Goal: Task Accomplishment & Management: Complete application form

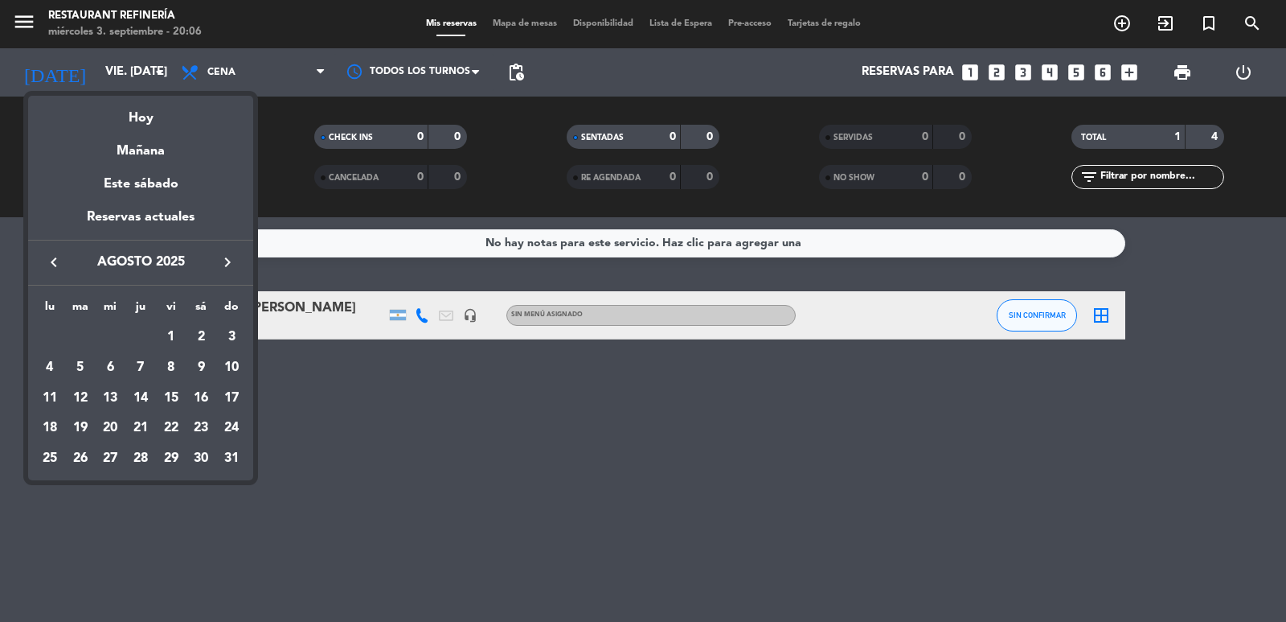
click at [350, 443] on div at bounding box center [643, 311] width 1286 height 622
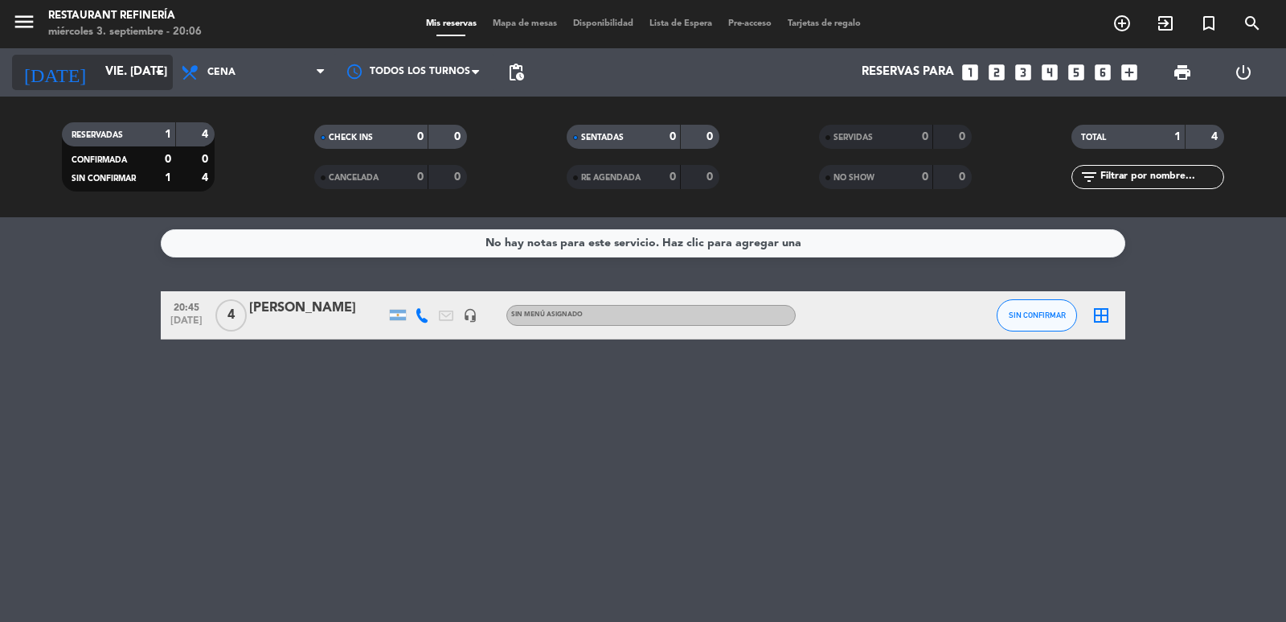
click at [97, 72] on input "vie. [DATE]" at bounding box center [174, 72] width 155 height 31
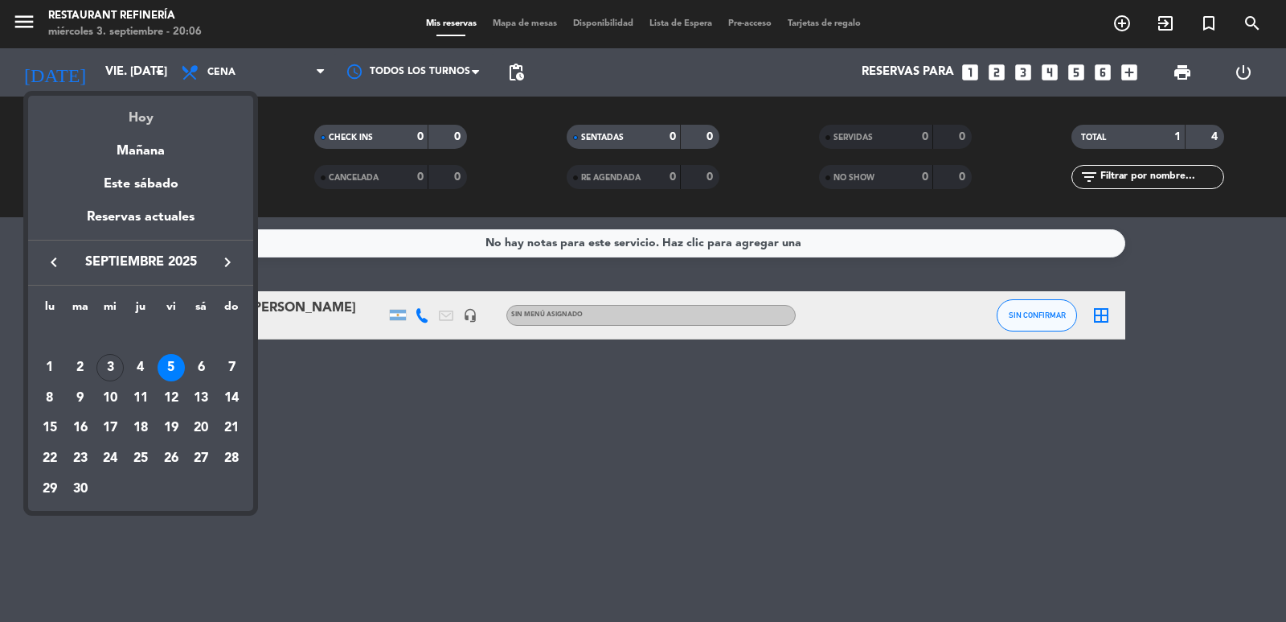
click at [127, 121] on div "Hoy" at bounding box center [140, 112] width 225 height 33
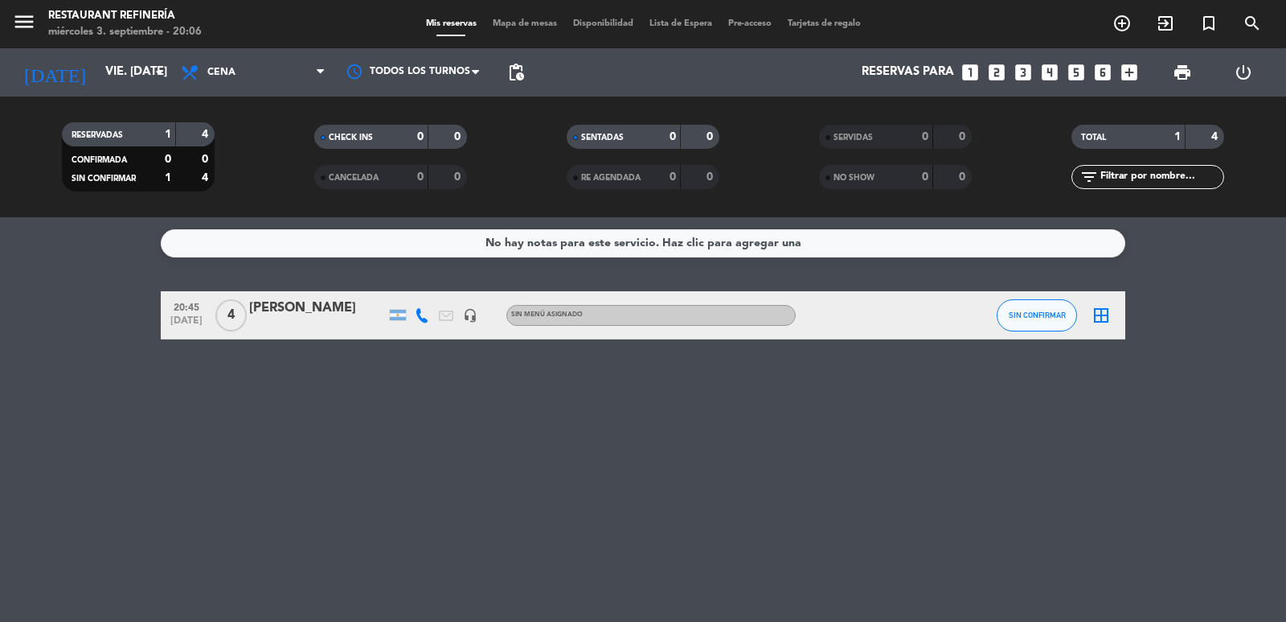
type input "mié. [DATE]"
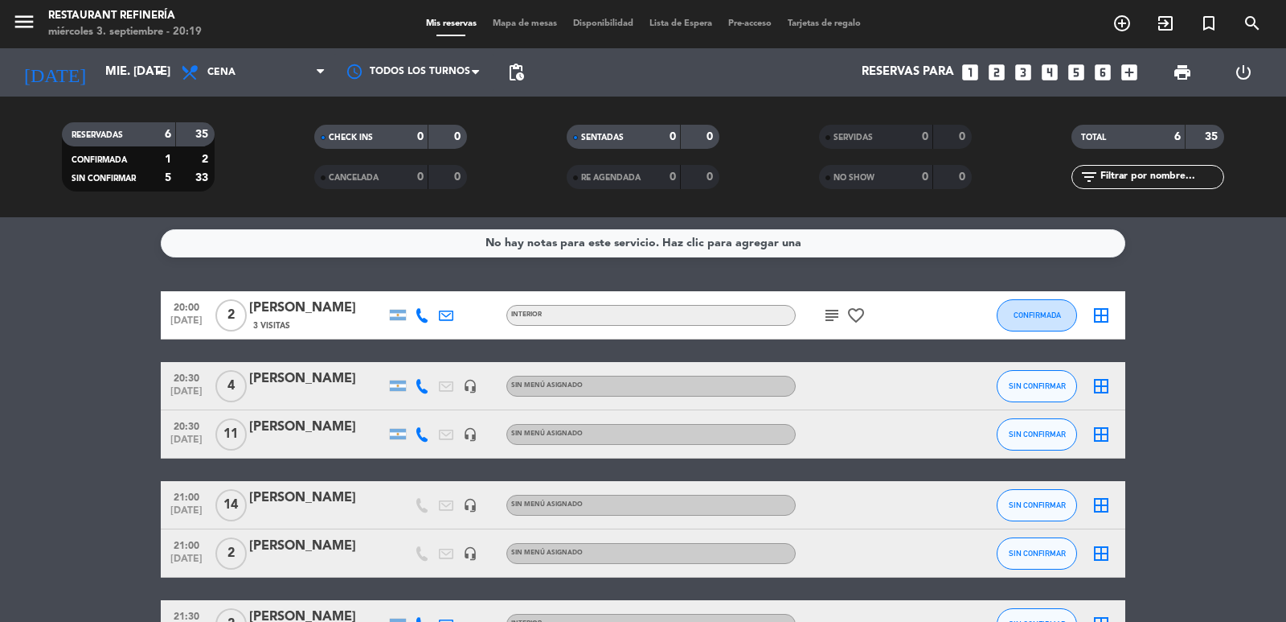
click at [1003, 78] on icon "looks_two" at bounding box center [997, 72] width 21 height 21
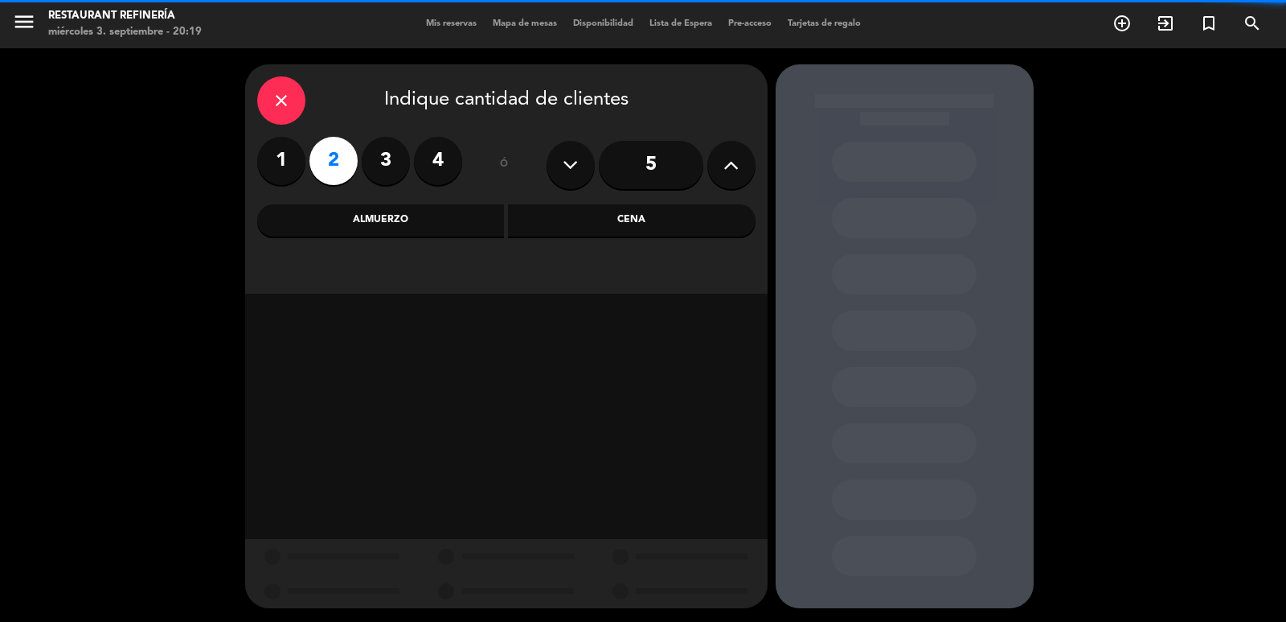
click at [667, 218] on div "Cena" at bounding box center [632, 220] width 248 height 32
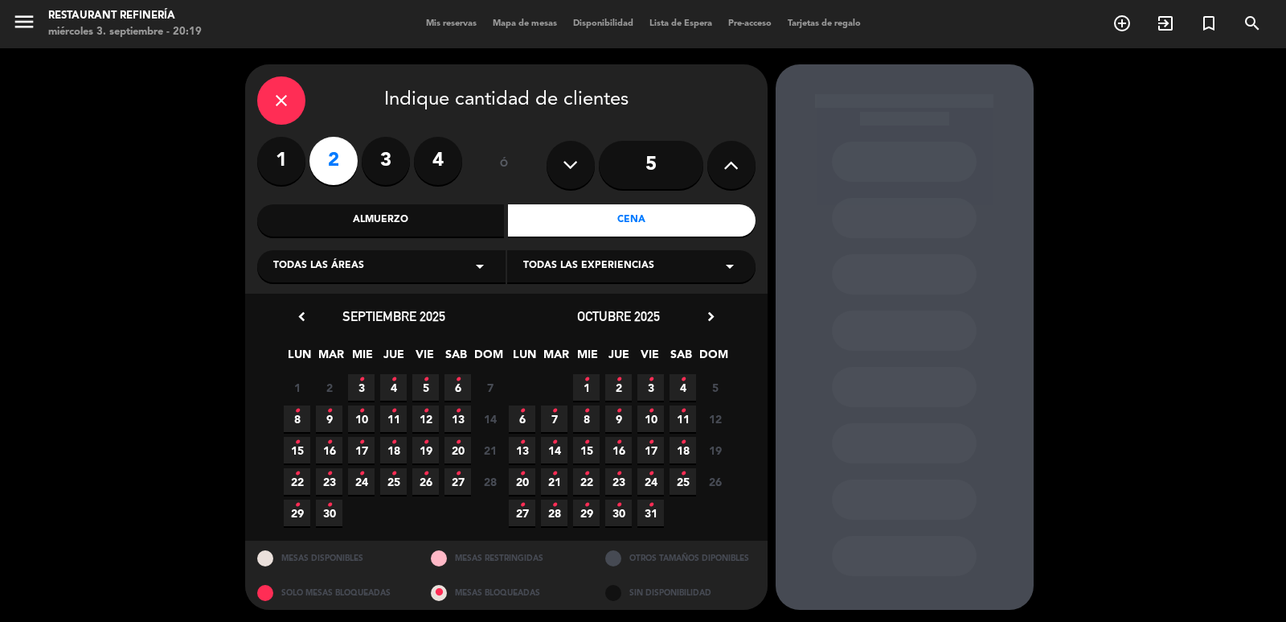
click at [462, 383] on span "6 •" at bounding box center [458, 387] width 27 height 27
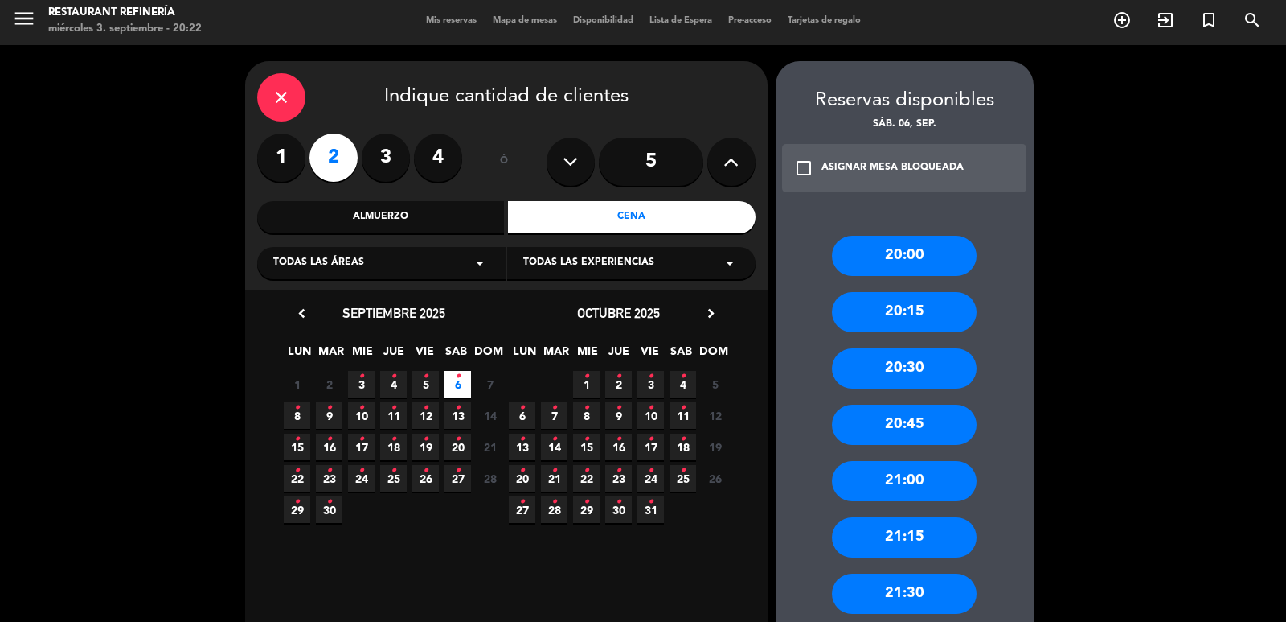
click at [449, 143] on label "4" at bounding box center [438, 157] width 48 height 48
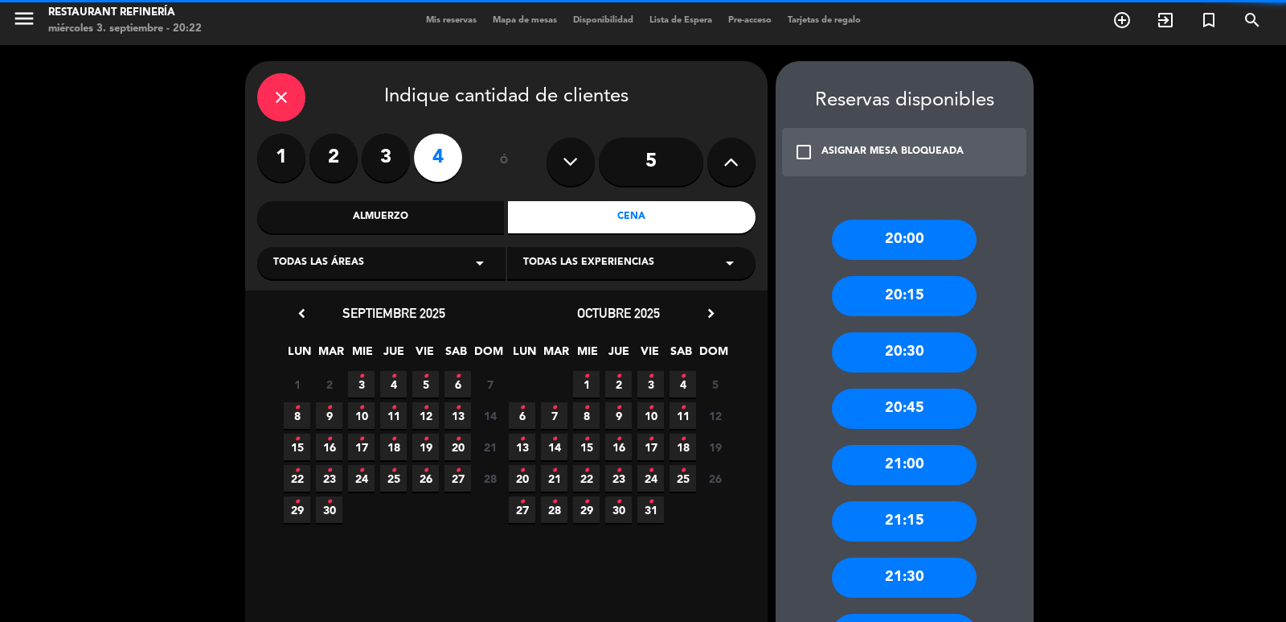
drag, startPoint x: 880, startPoint y: 262, endPoint x: 886, endPoint y: 251, distance: 12.6
click at [880, 258] on div "20:00 20:15 20:30 20:45 21:00 21:15 21:30 21:45 22:00 22:15 22:30 22:45 23:00 2…" at bounding box center [905, 597] width 258 height 820
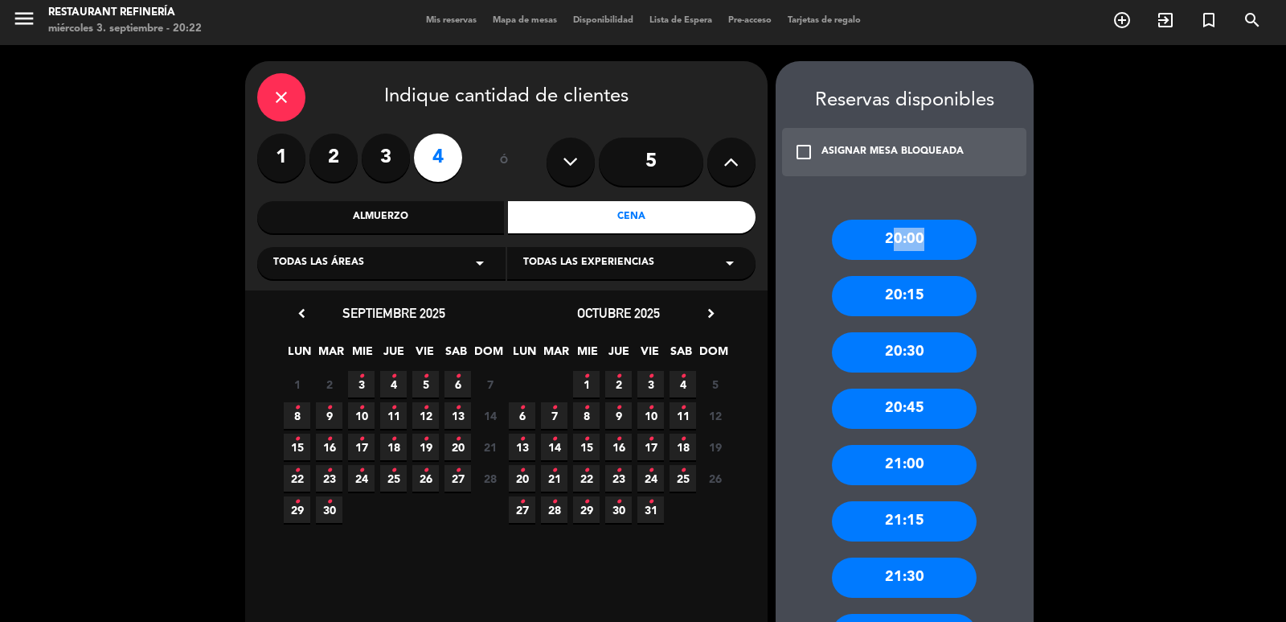
click at [886, 251] on div "20:00" at bounding box center [904, 240] width 145 height 40
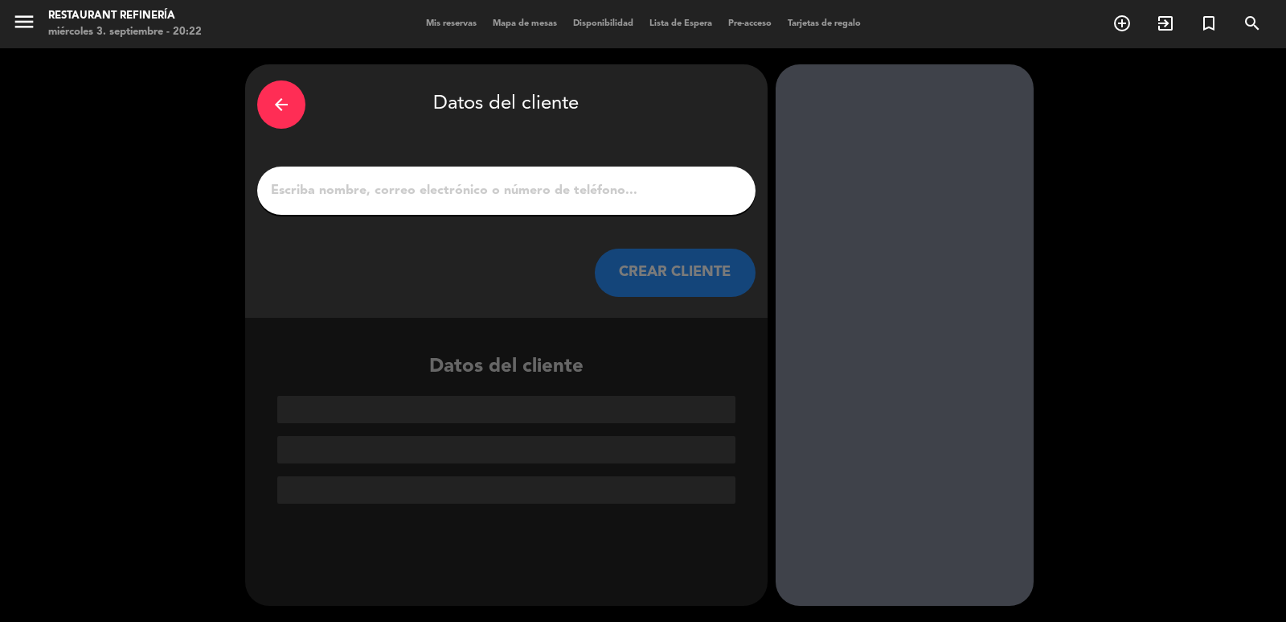
scroll to position [0, 0]
click at [412, 178] on div at bounding box center [506, 190] width 499 height 48
click at [407, 189] on input "1" at bounding box center [506, 190] width 474 height 23
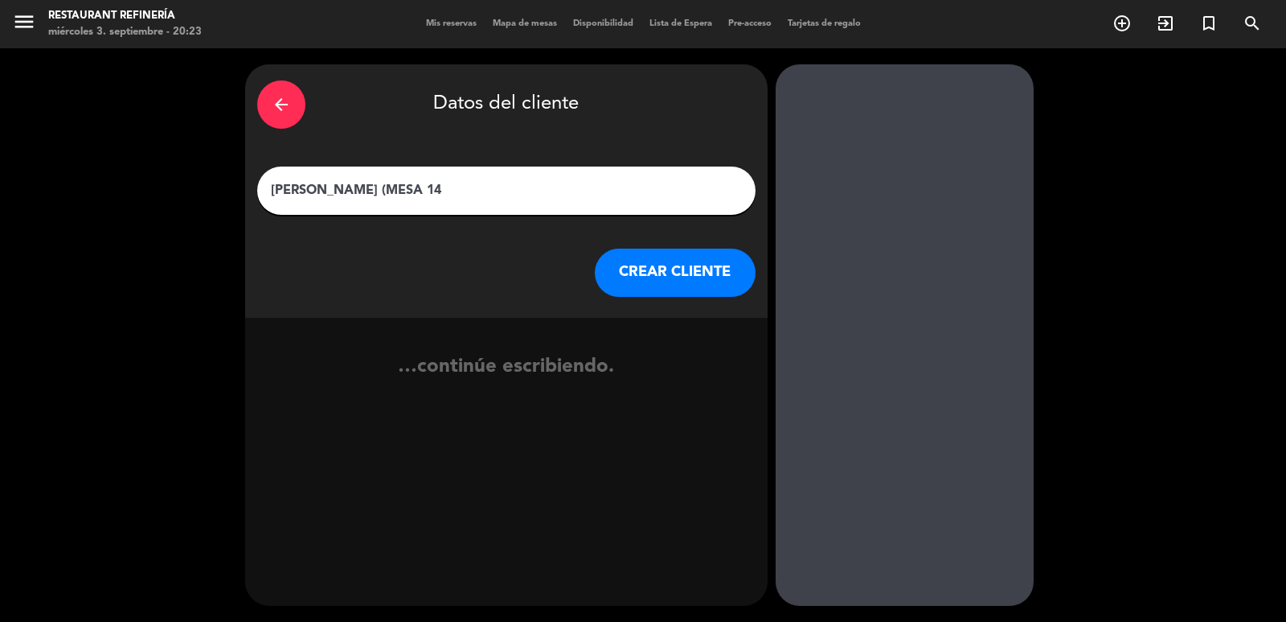
type input "[PERSON_NAME] (MESA 14)"
click at [659, 294] on button "CREAR CLIENTE" at bounding box center [675, 272] width 161 height 48
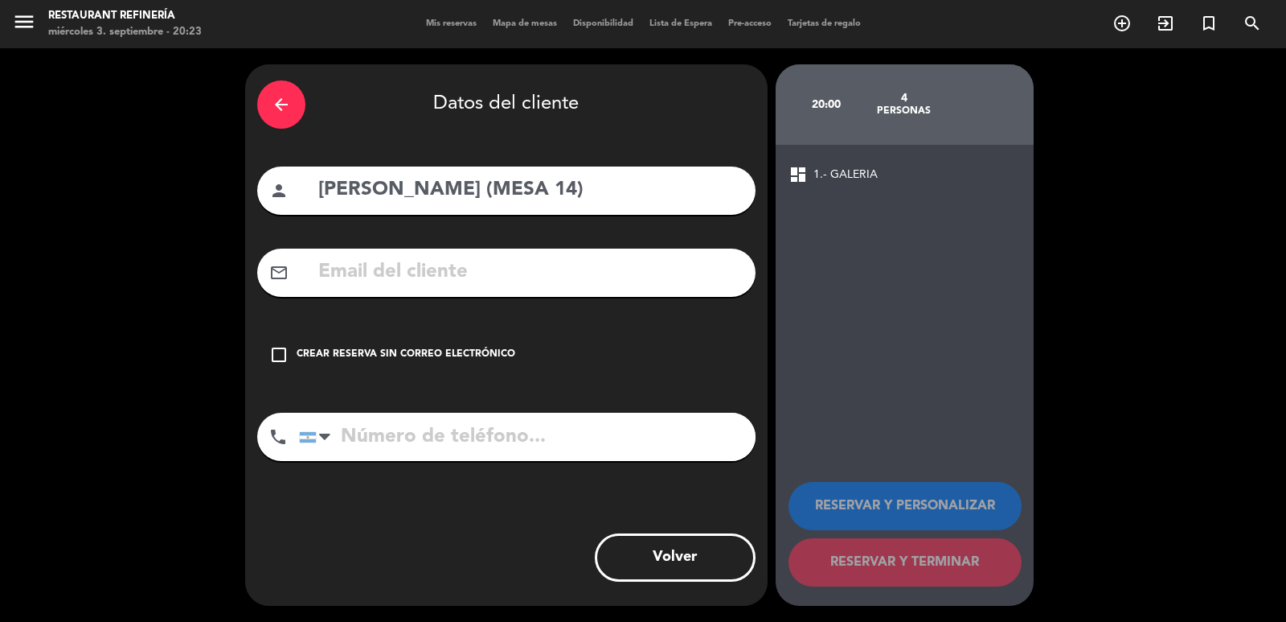
click at [509, 346] on div "check_box_outline_blank Crear reserva sin correo electrónico" at bounding box center [506, 354] width 499 height 48
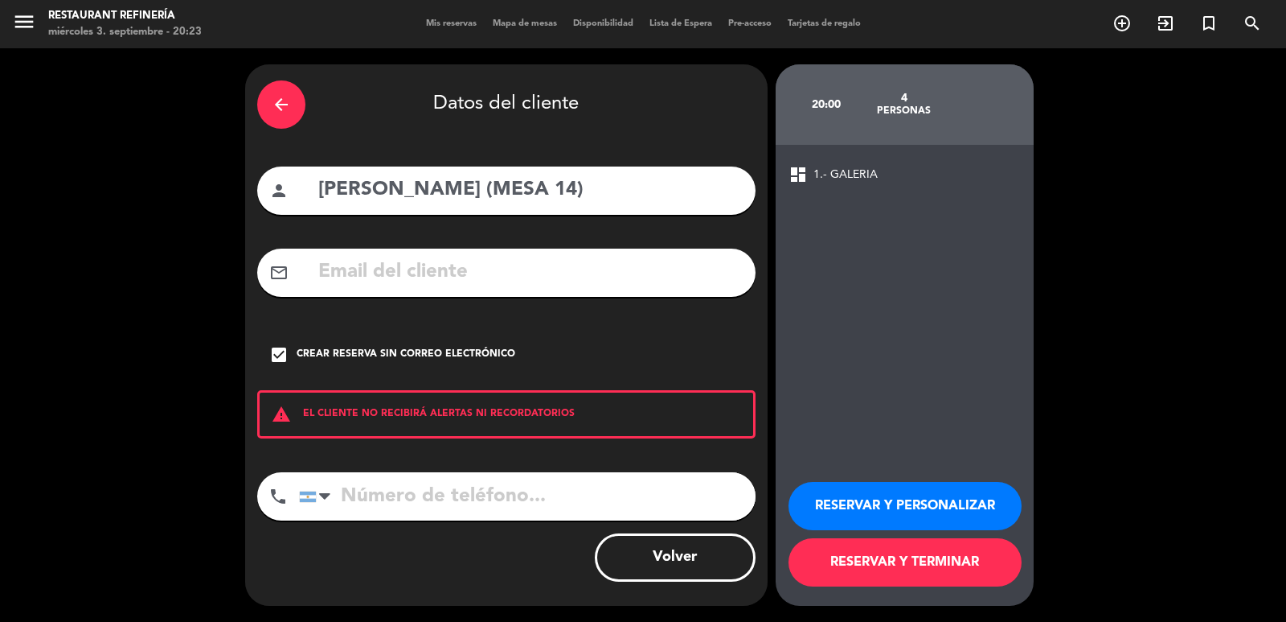
click at [826, 560] on button "RESERVAR Y TERMINAR" at bounding box center [905, 562] width 233 height 48
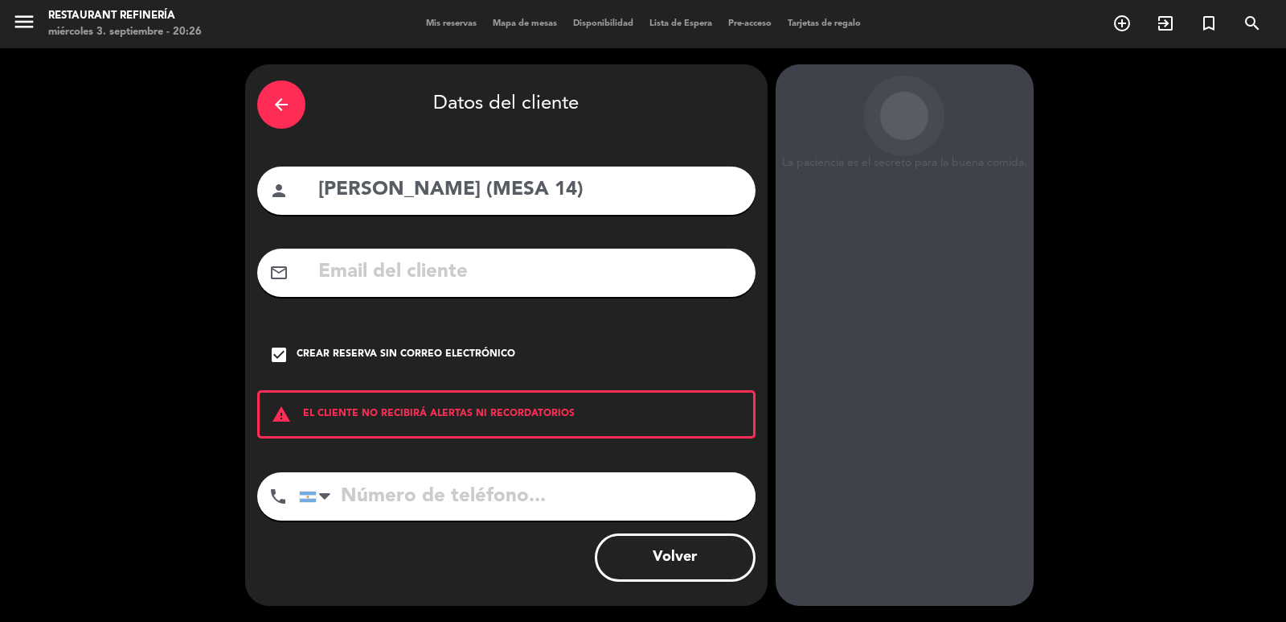
click at [283, 105] on icon "arrow_back" at bounding box center [281, 104] width 19 height 19
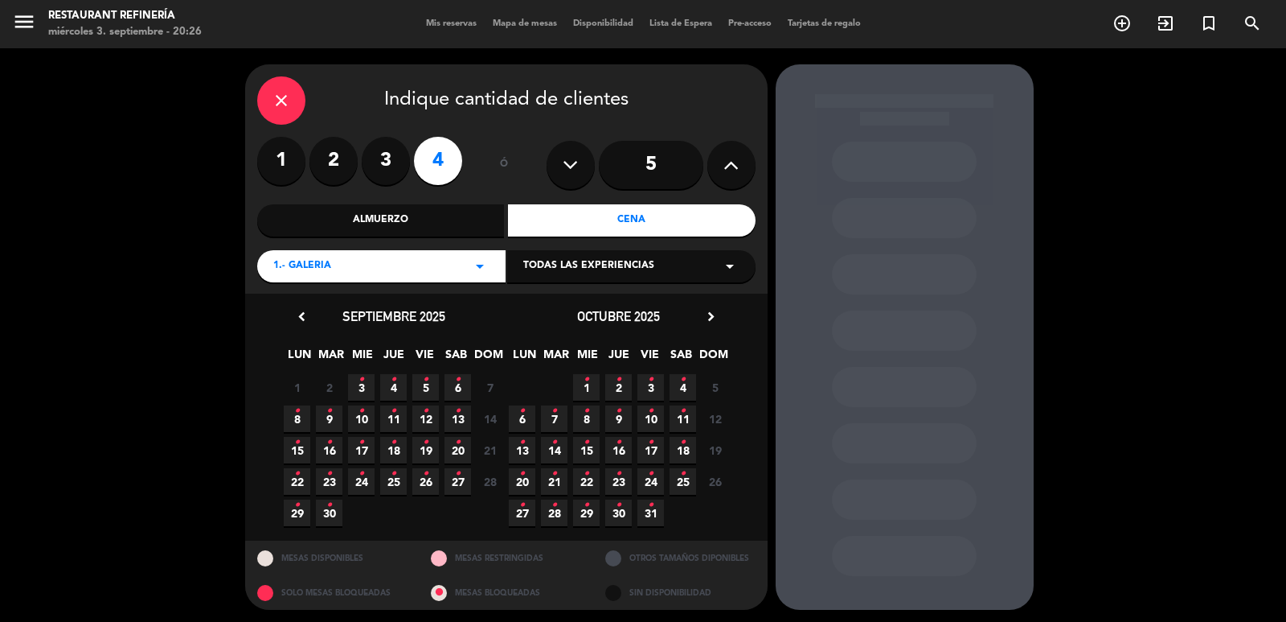
click at [283, 105] on icon "close" at bounding box center [281, 100] width 19 height 19
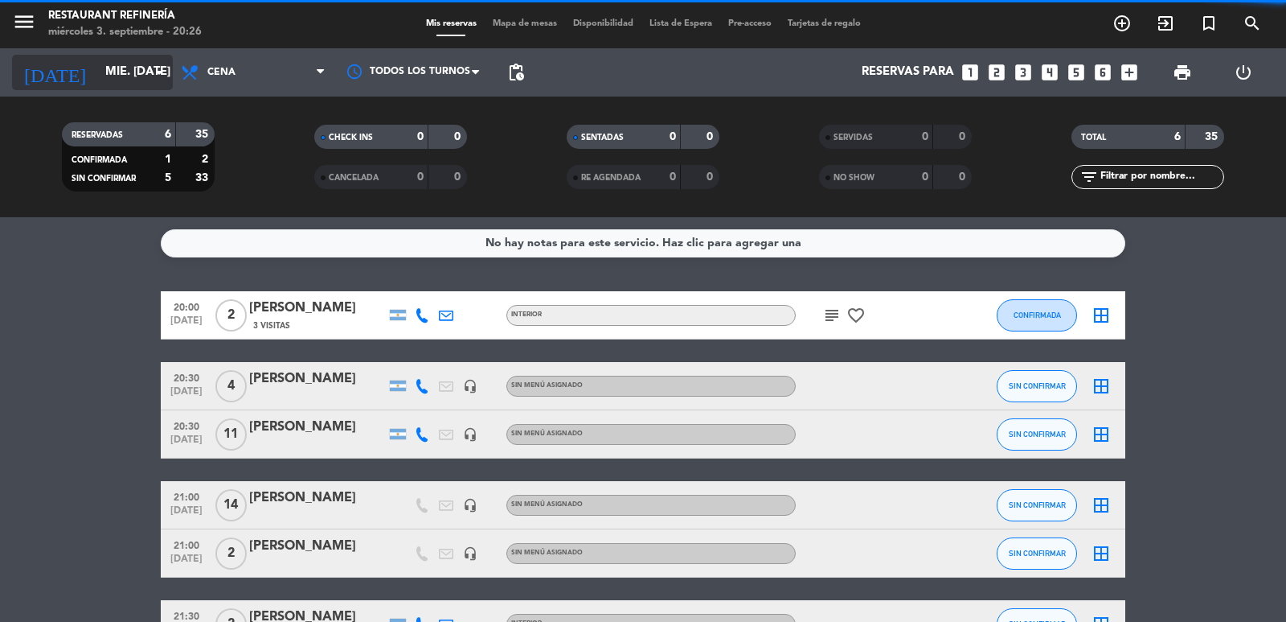
click at [130, 87] on input "mié. [DATE]" at bounding box center [174, 72] width 155 height 31
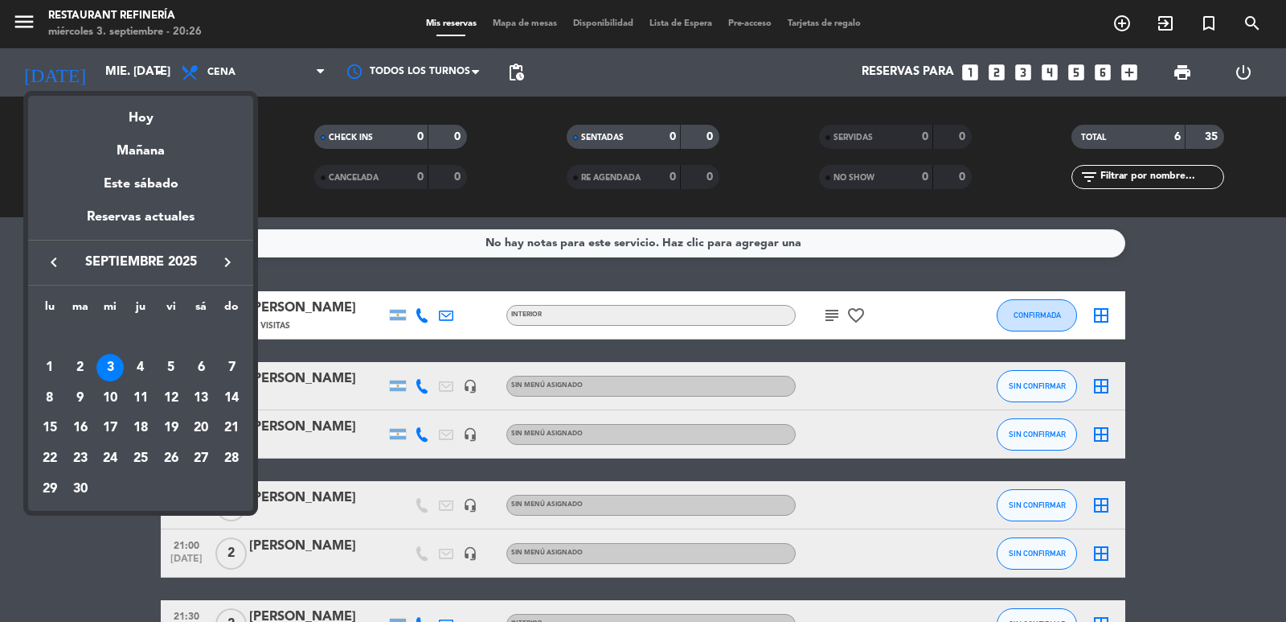
click at [137, 378] on div "4" at bounding box center [140, 367] width 27 height 27
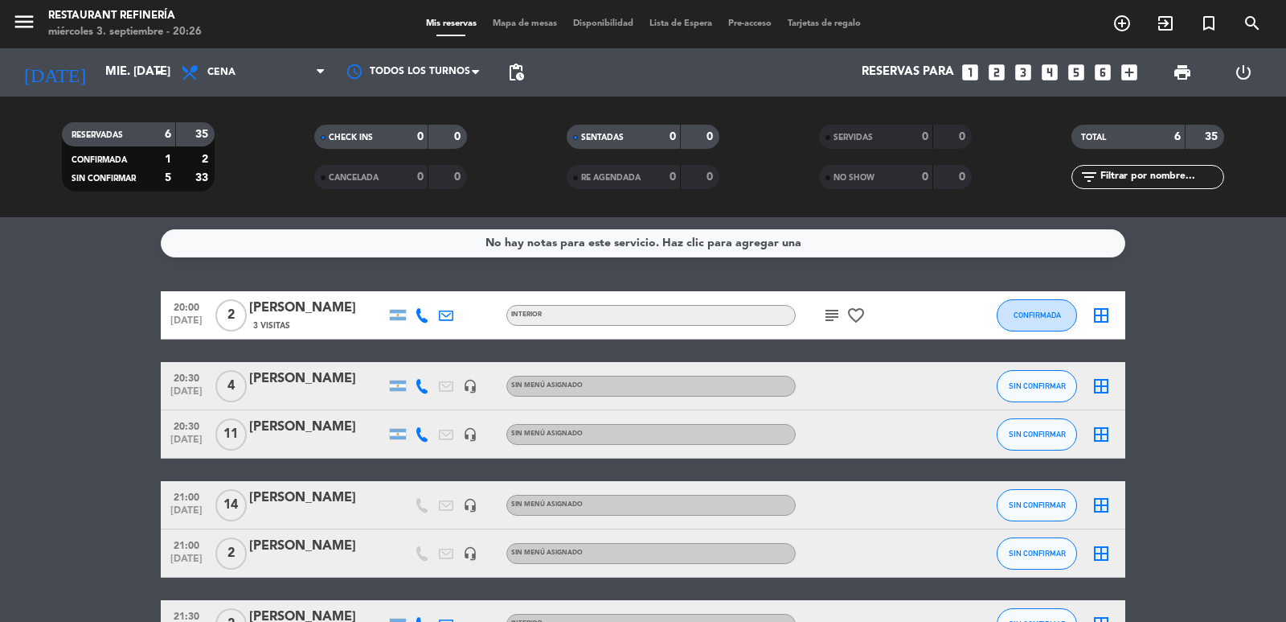
type input "[DEMOGRAPHIC_DATA] [DATE]"
